Goal: Task Accomplishment & Management: Use online tool/utility

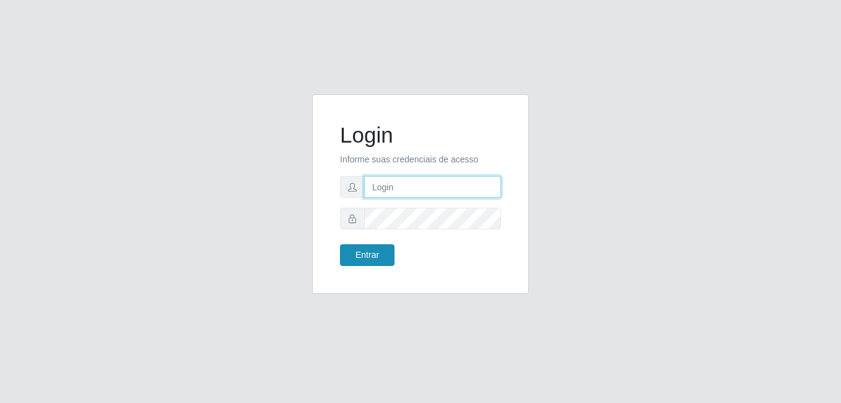
type input "[PERSON_NAME]"
click at [380, 253] on button "Entrar" at bounding box center [367, 255] width 55 height 22
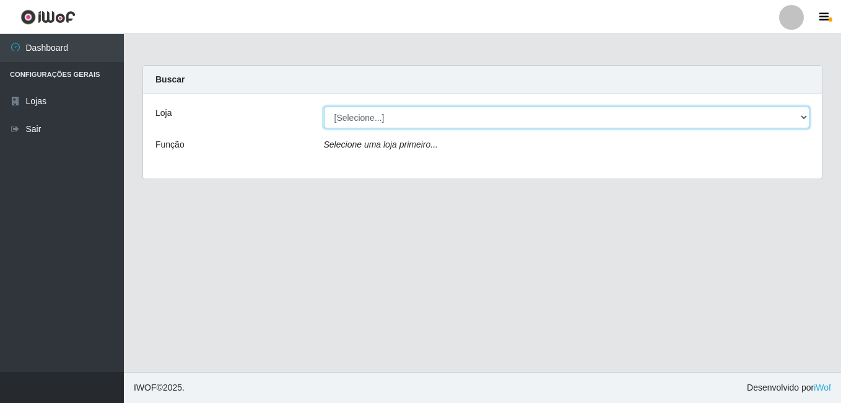
click at [425, 120] on select "[Selecione...] [PERSON_NAME]" at bounding box center [567, 118] width 486 height 22
select select "230"
click at [324, 107] on select "[Selecione...] [PERSON_NAME]" at bounding box center [567, 118] width 486 height 22
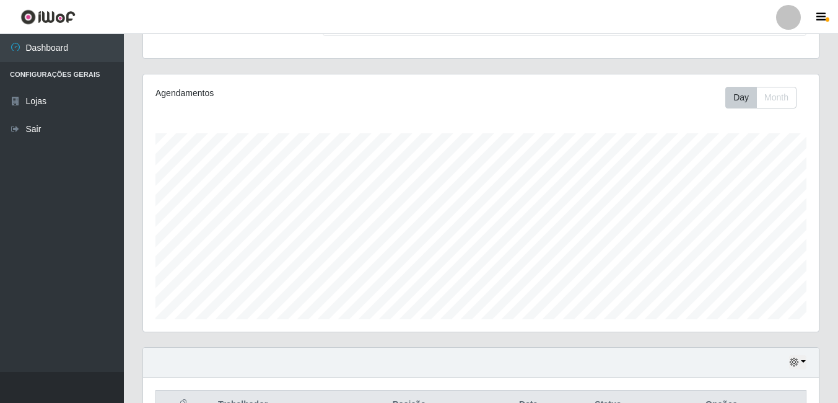
scroll to position [372, 0]
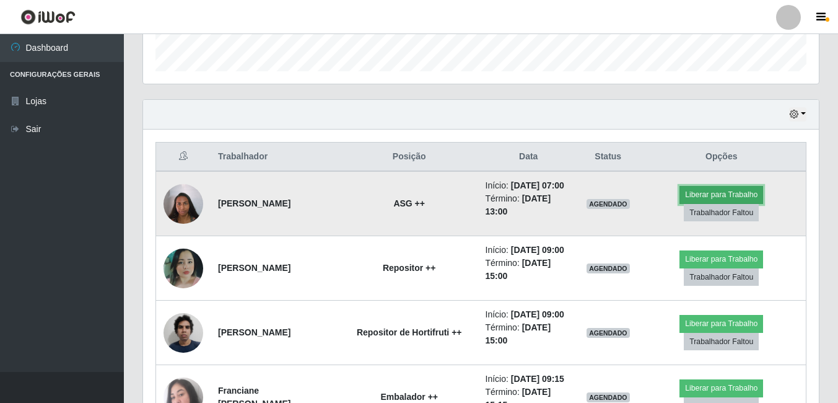
click at [736, 202] on button "Liberar para Trabalho" at bounding box center [721, 194] width 84 height 17
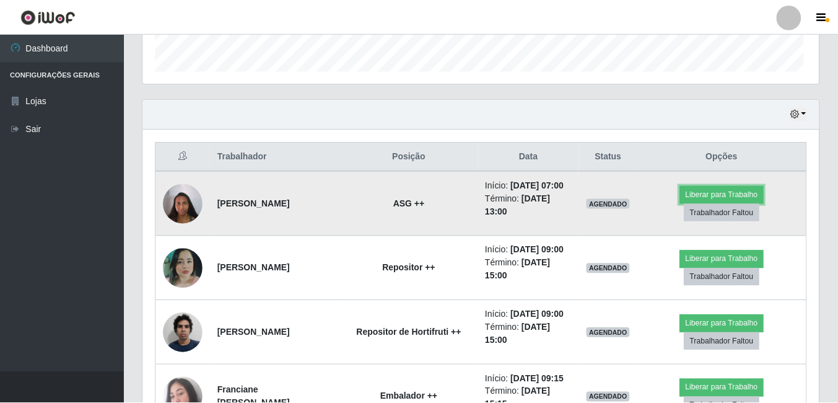
scroll to position [257, 676]
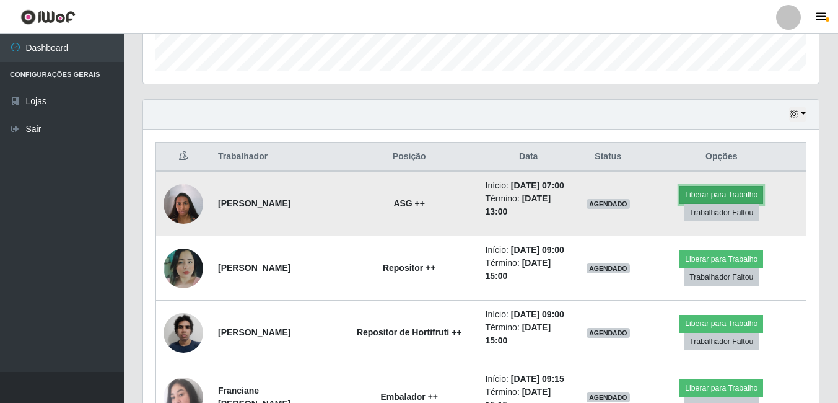
click at [699, 197] on button "Liberar para Trabalho" at bounding box center [721, 194] width 84 height 17
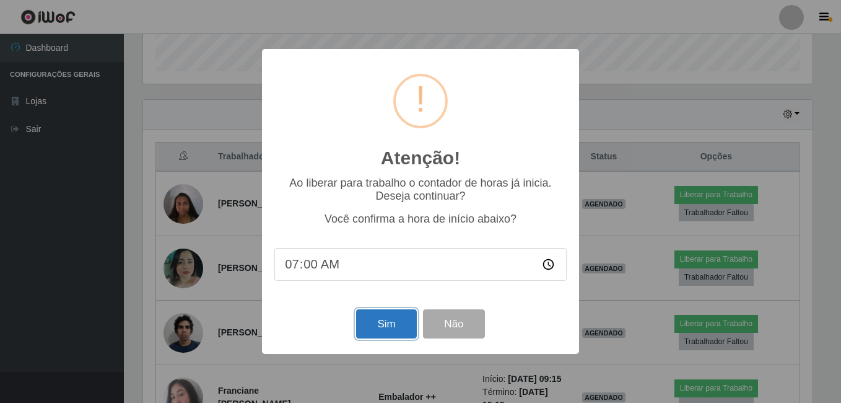
click at [393, 330] on button "Sim" at bounding box center [386, 323] width 60 height 29
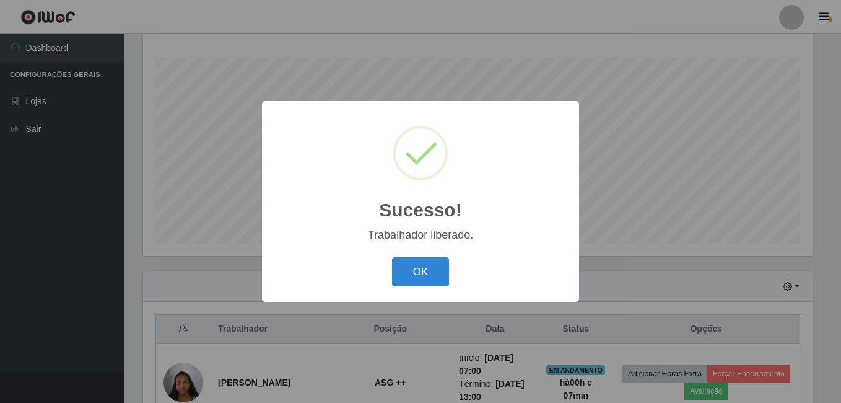
click at [392, 257] on button "OK" at bounding box center [421, 271] width 58 height 29
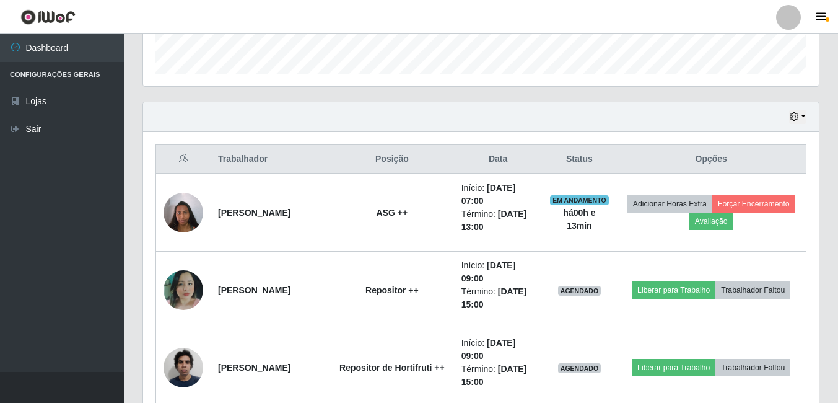
scroll to position [431, 0]
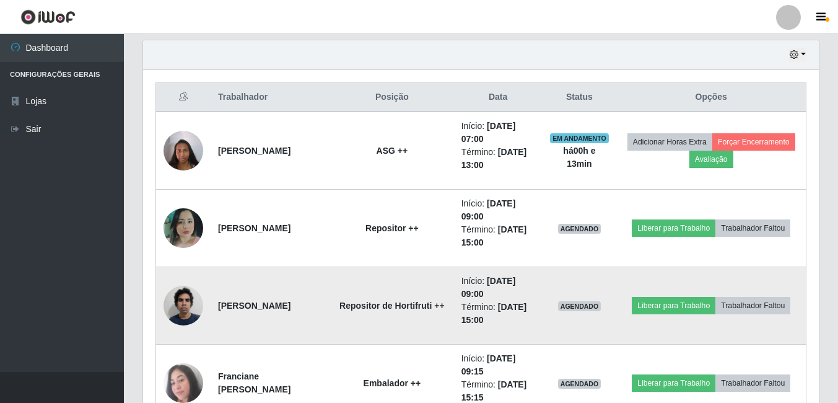
click at [174, 294] on img at bounding box center [184, 305] width 40 height 53
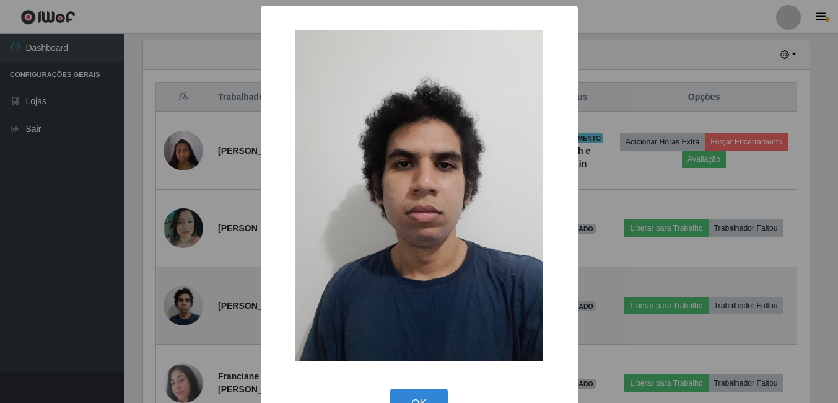
scroll to position [257, 670]
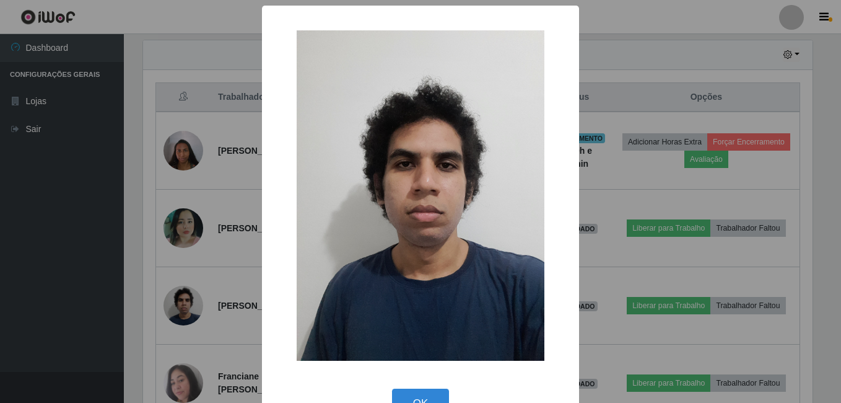
click at [160, 274] on div "× OK Cancel" at bounding box center [420, 201] width 841 height 403
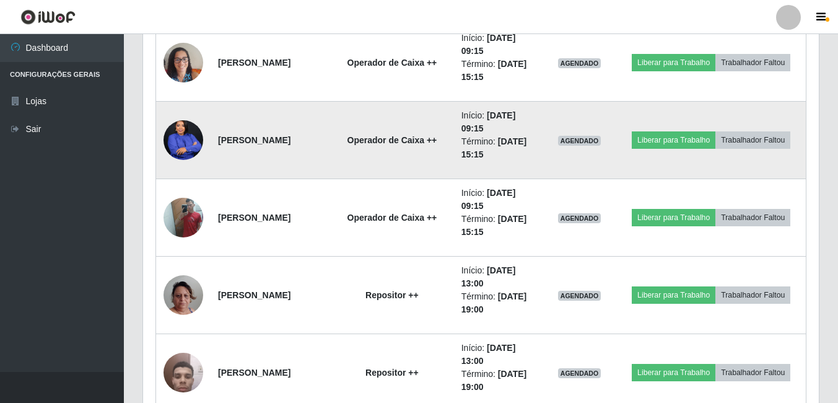
scroll to position [989, 0]
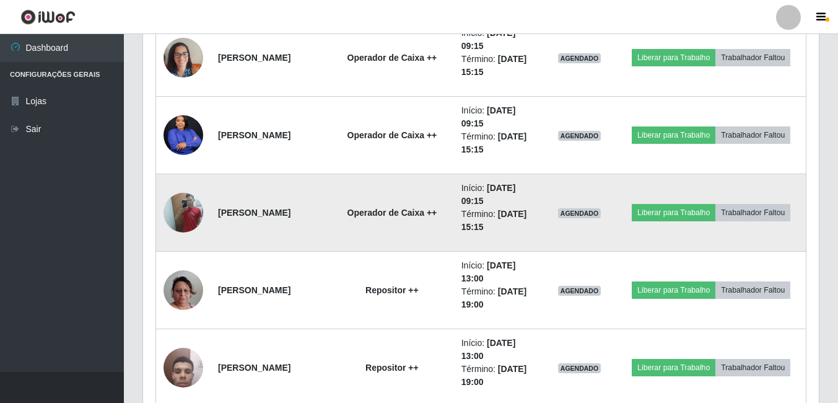
click at [193, 214] on img at bounding box center [184, 212] width 40 height 53
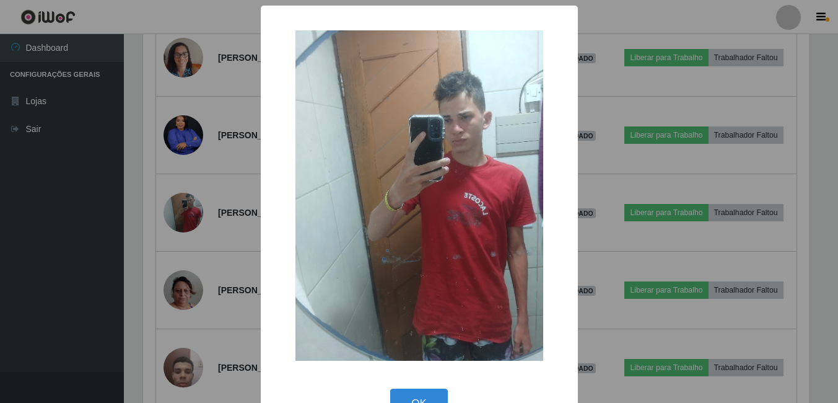
scroll to position [257, 670]
click at [149, 227] on div "× OK Cancel" at bounding box center [420, 201] width 841 height 403
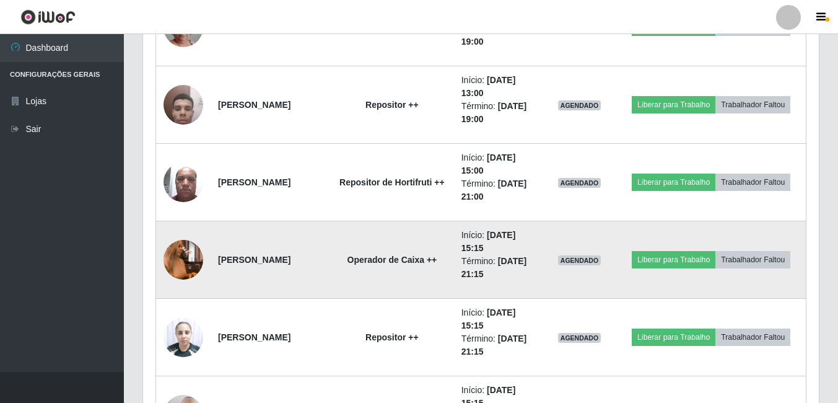
scroll to position [1237, 0]
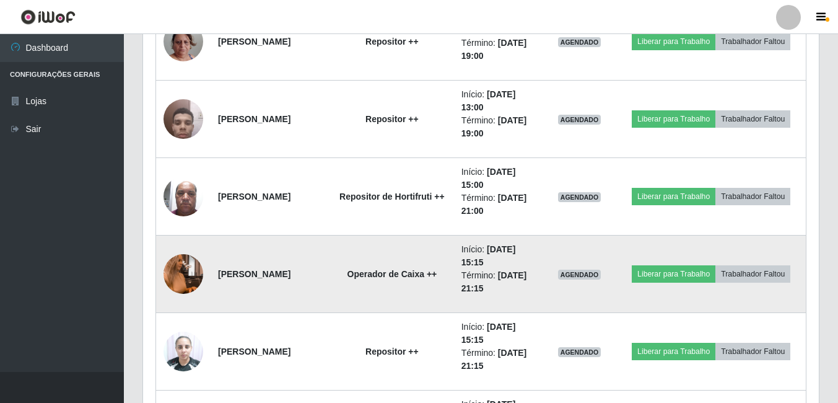
click at [175, 275] on img at bounding box center [184, 273] width 40 height 71
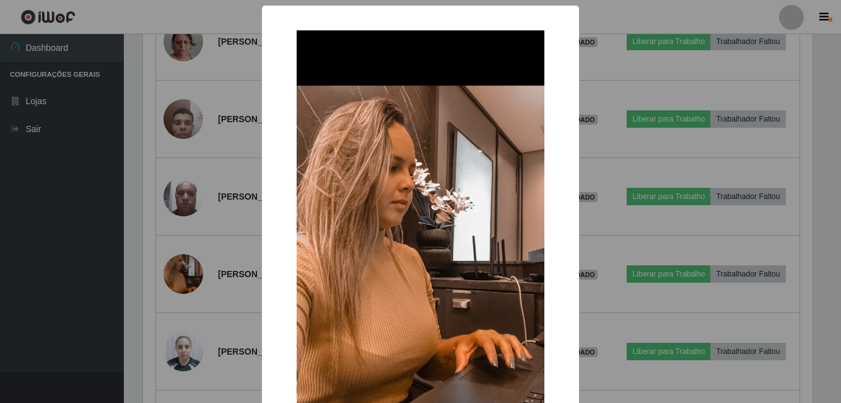
click at [130, 286] on div "× OK Cancel" at bounding box center [420, 201] width 841 height 403
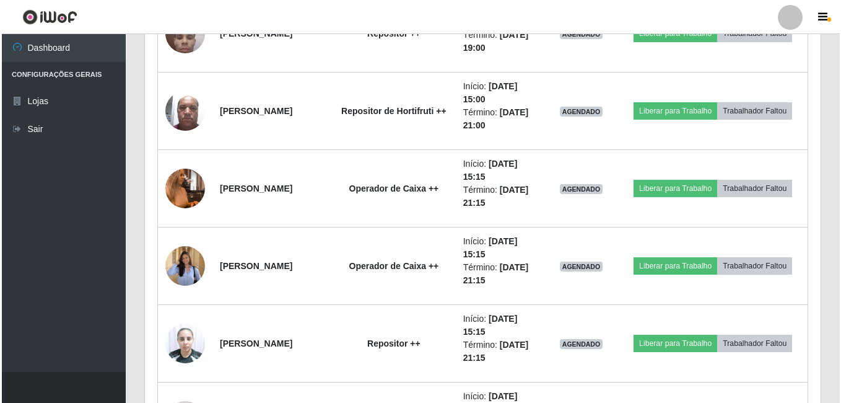
scroll to position [1314, 0]
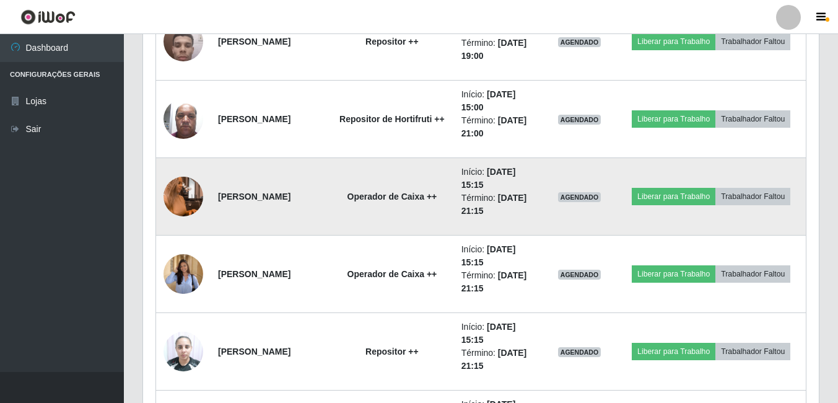
click at [184, 196] on img at bounding box center [184, 196] width 40 height 71
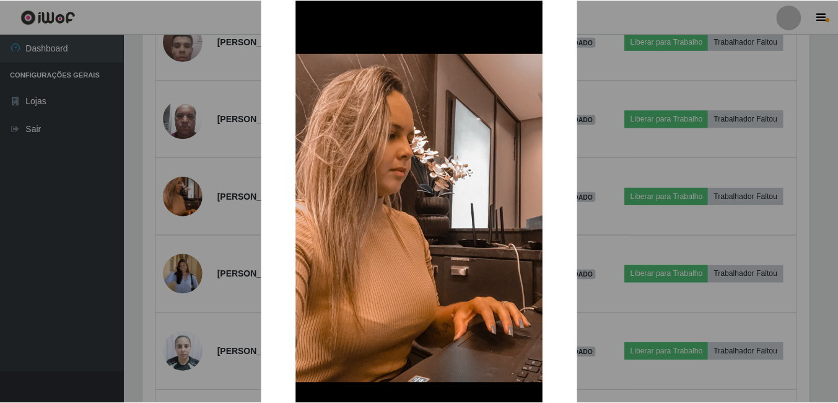
scroll to position [124, 0]
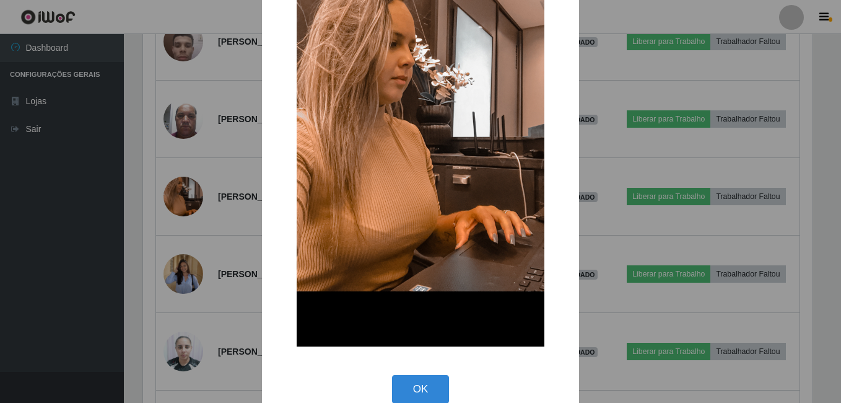
click at [218, 209] on div "× OK Cancel" at bounding box center [420, 201] width 841 height 403
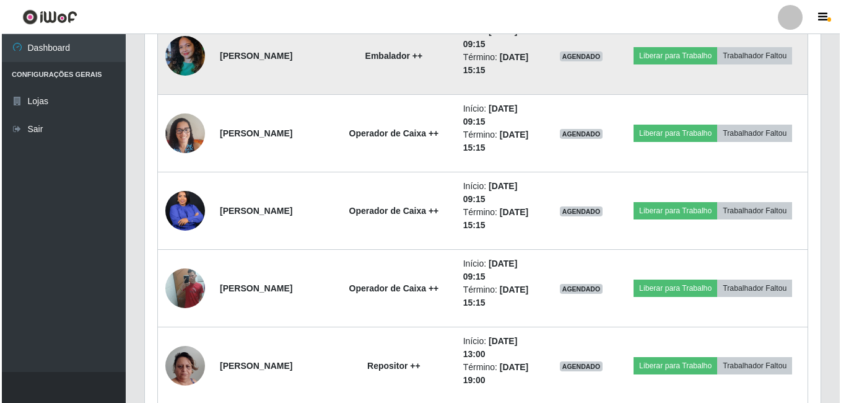
scroll to position [943, 0]
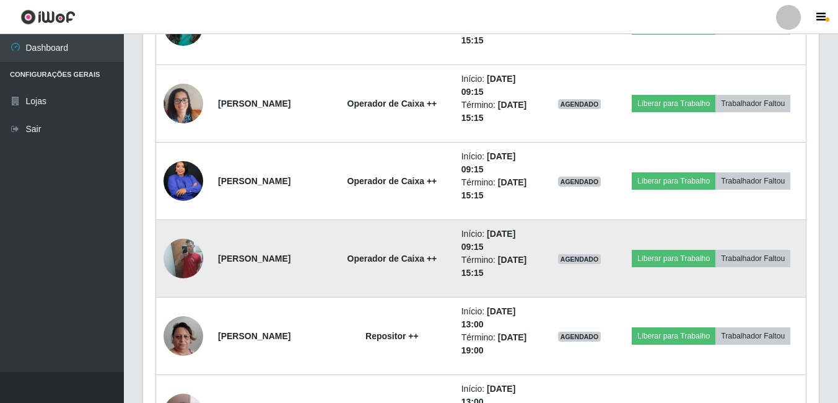
click at [173, 255] on img at bounding box center [184, 258] width 40 height 53
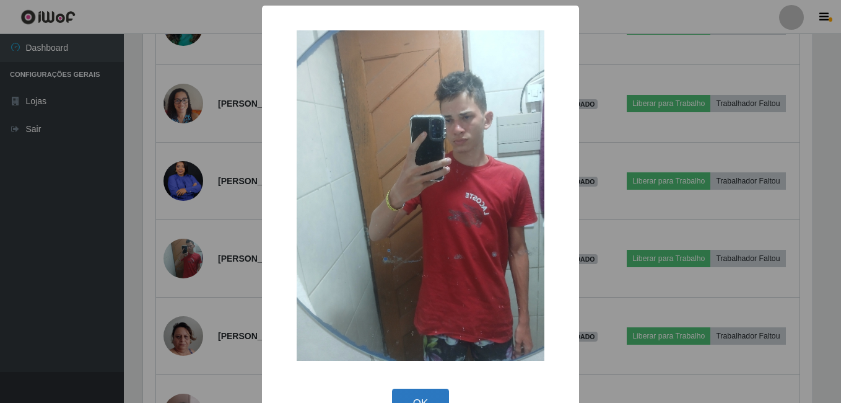
click at [403, 391] on button "OK" at bounding box center [421, 402] width 58 height 29
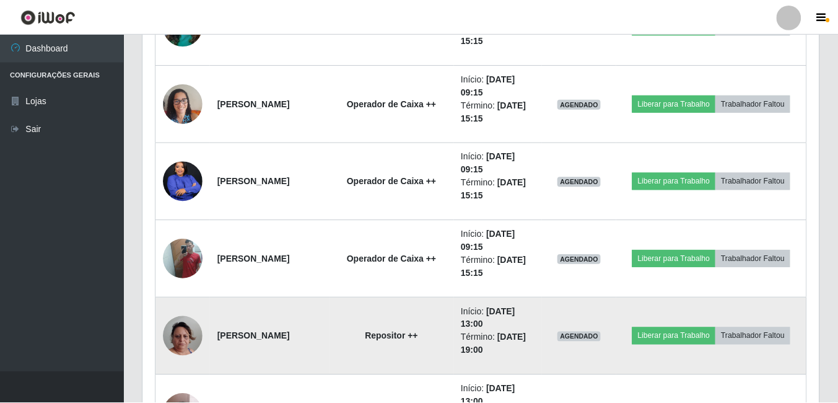
scroll to position [257, 676]
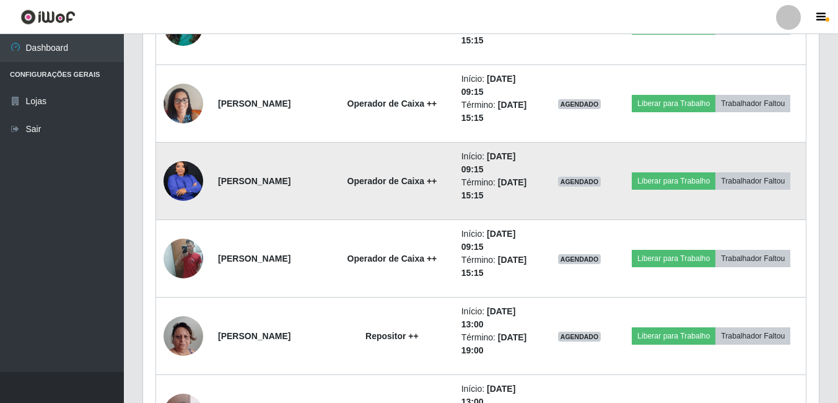
click at [183, 186] on img at bounding box center [184, 181] width 40 height 50
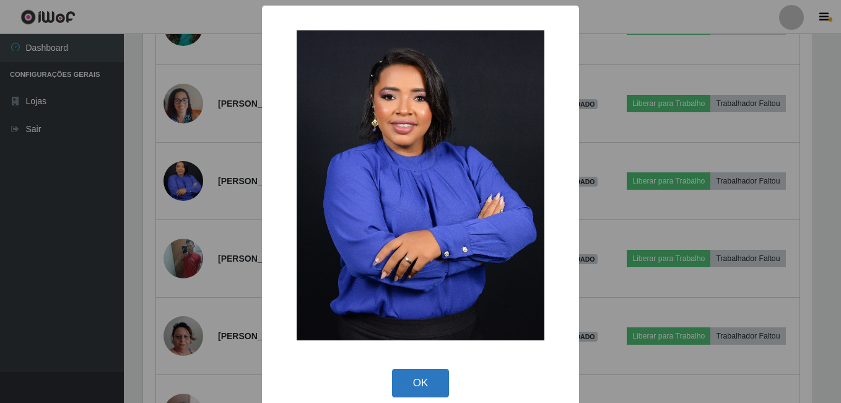
click at [430, 384] on button "OK" at bounding box center [421, 383] width 58 height 29
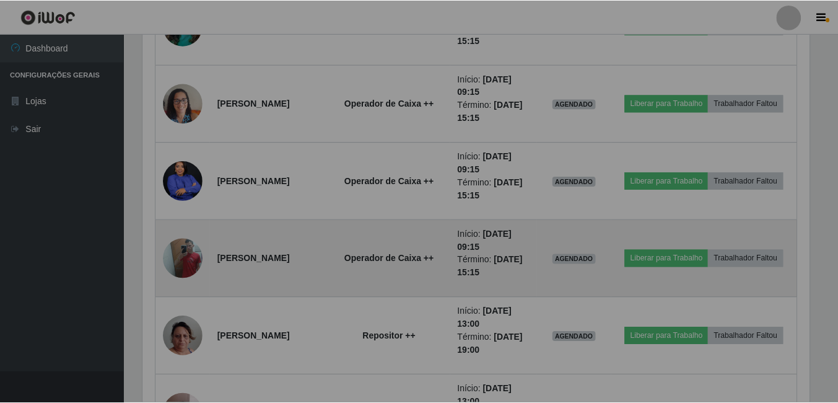
scroll to position [257, 676]
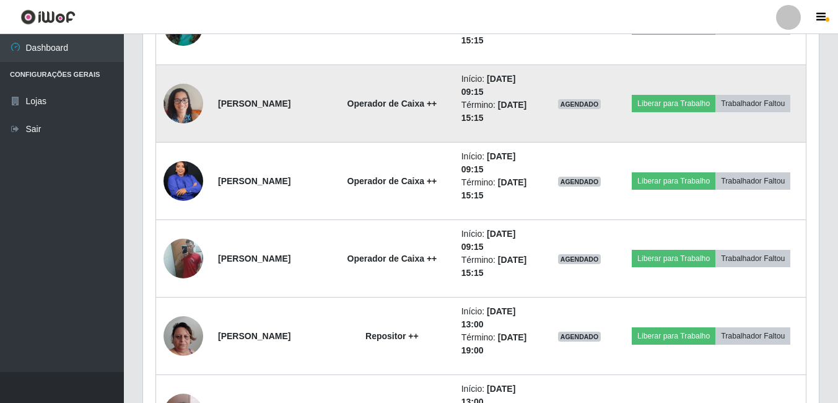
click at [180, 110] on img at bounding box center [184, 103] width 40 height 53
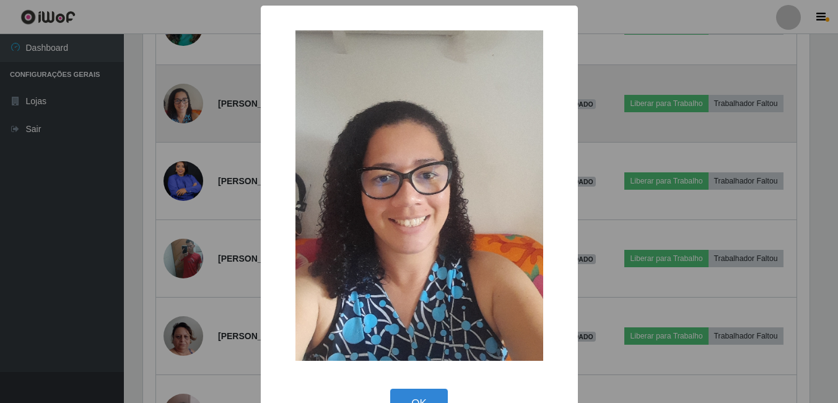
scroll to position [257, 670]
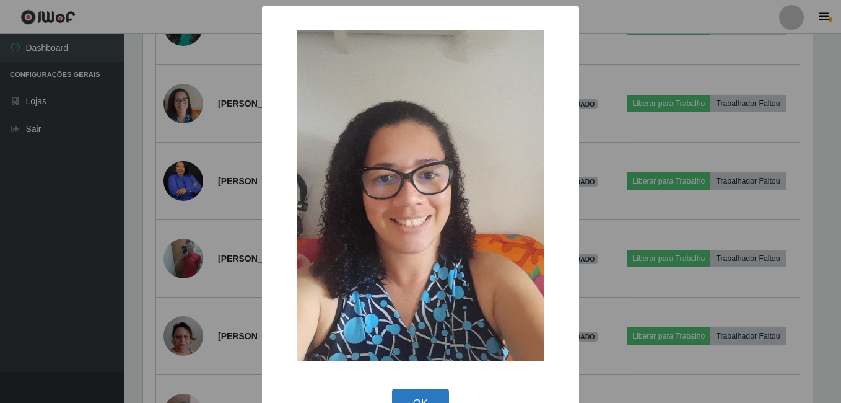
click at [438, 394] on button "OK" at bounding box center [421, 402] width 58 height 29
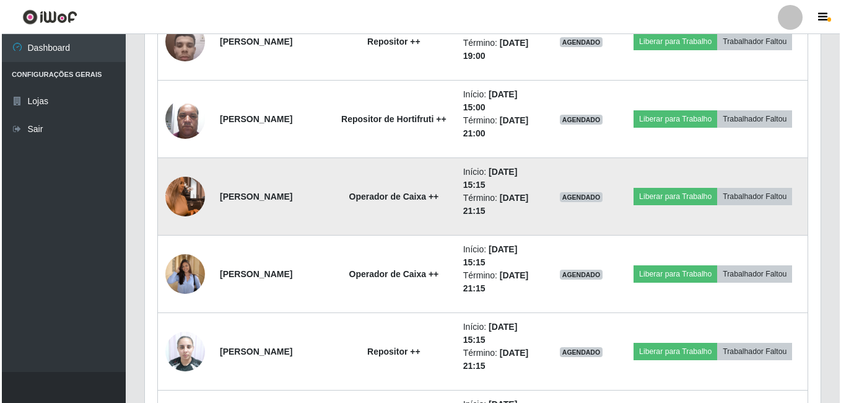
scroll to position [1376, 0]
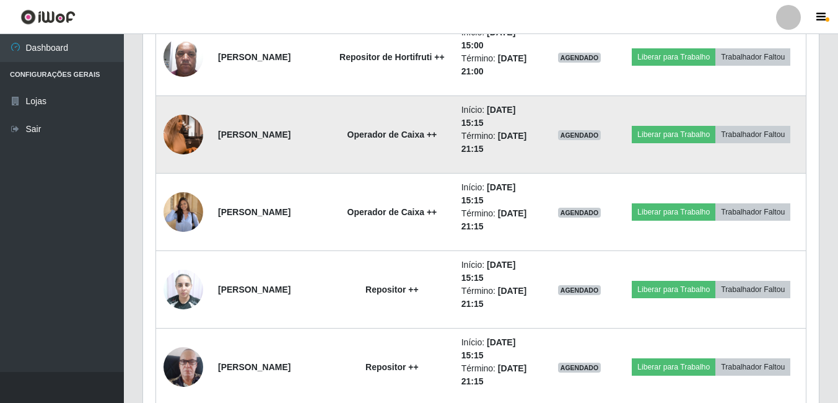
click at [192, 141] on img at bounding box center [184, 134] width 40 height 71
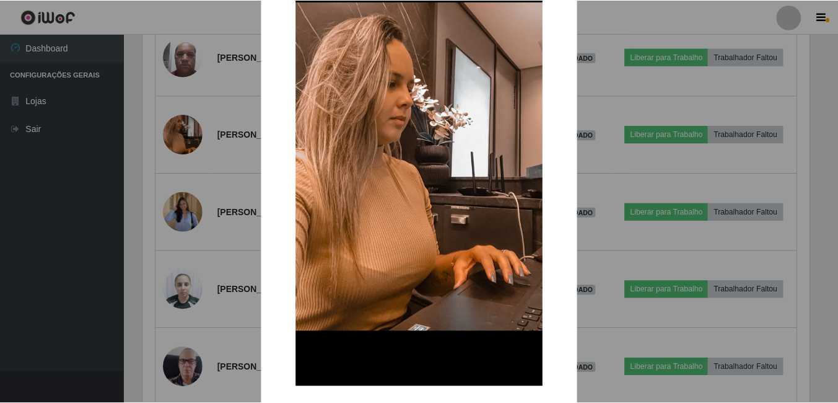
scroll to position [146, 0]
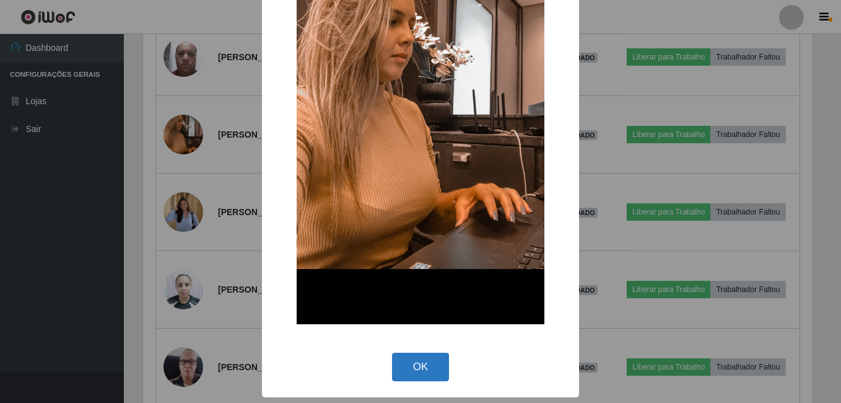
click at [421, 357] on button "OK" at bounding box center [421, 366] width 58 height 29
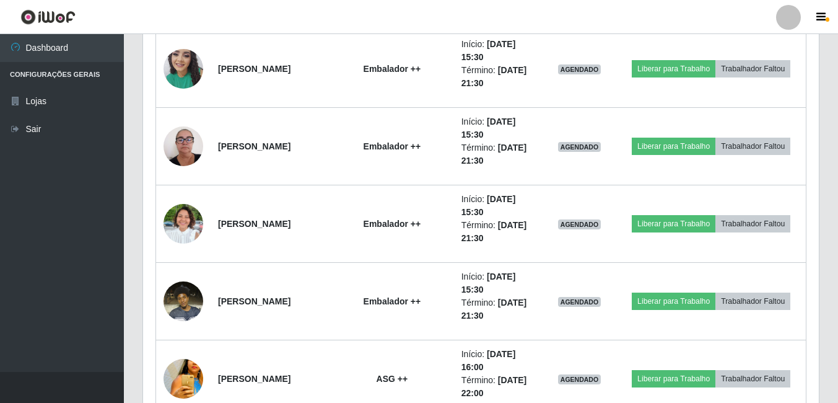
scroll to position [0, 0]
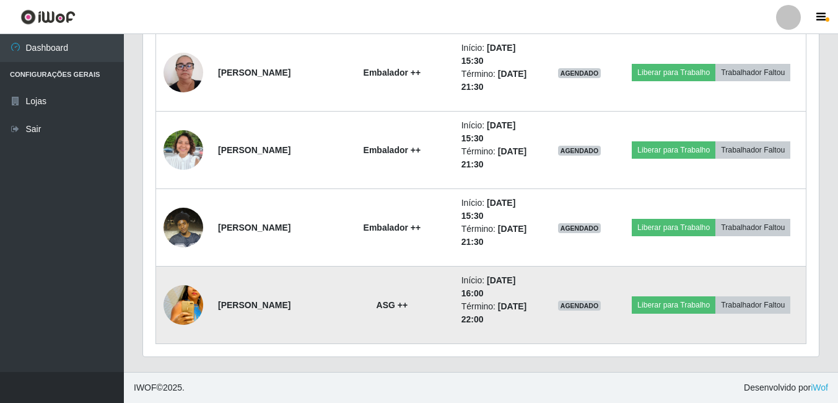
click at [183, 294] on img at bounding box center [184, 305] width 40 height 58
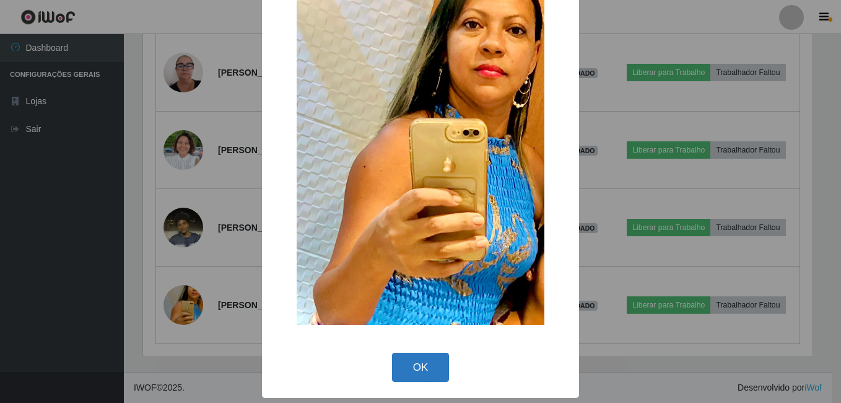
click at [411, 360] on button "OK" at bounding box center [421, 366] width 58 height 29
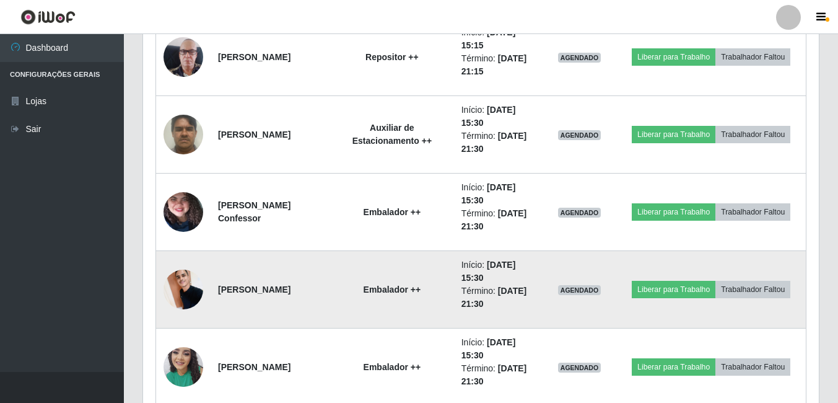
click at [188, 297] on img at bounding box center [184, 289] width 40 height 53
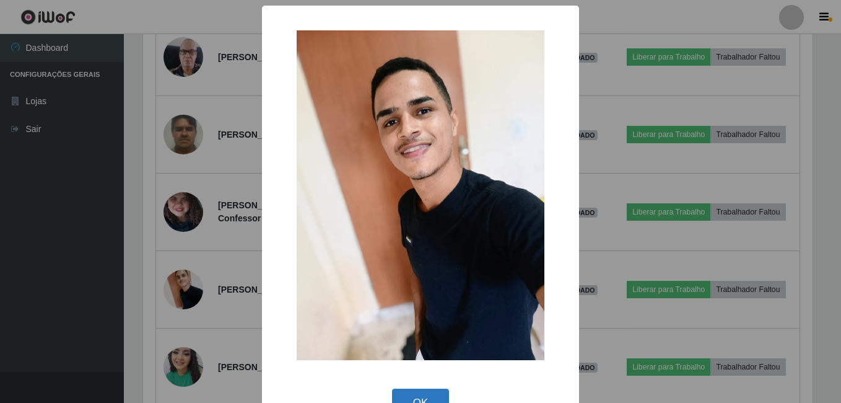
click at [401, 393] on button "OK" at bounding box center [421, 402] width 58 height 29
